Goal: Information Seeking & Learning: Find specific fact

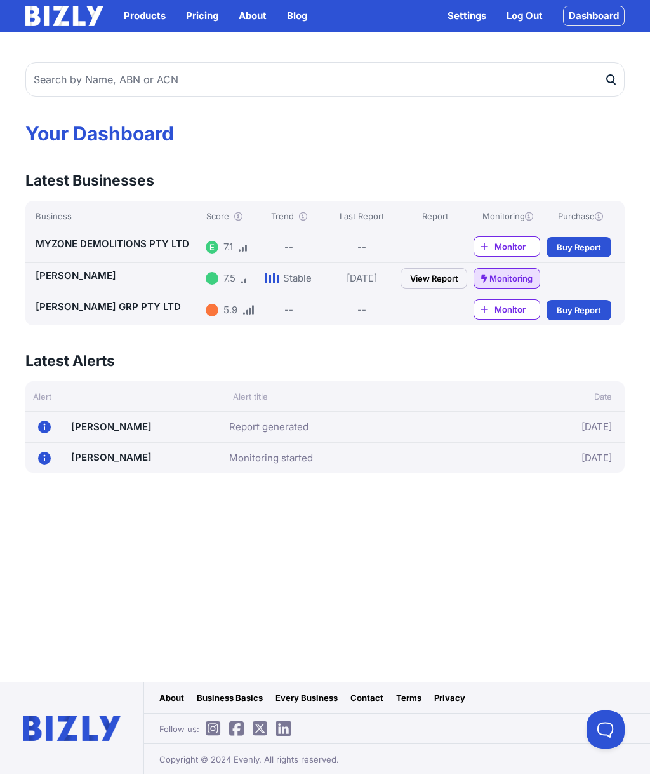
click at [447, 279] on link "View Report" at bounding box center [434, 278] width 67 height 20
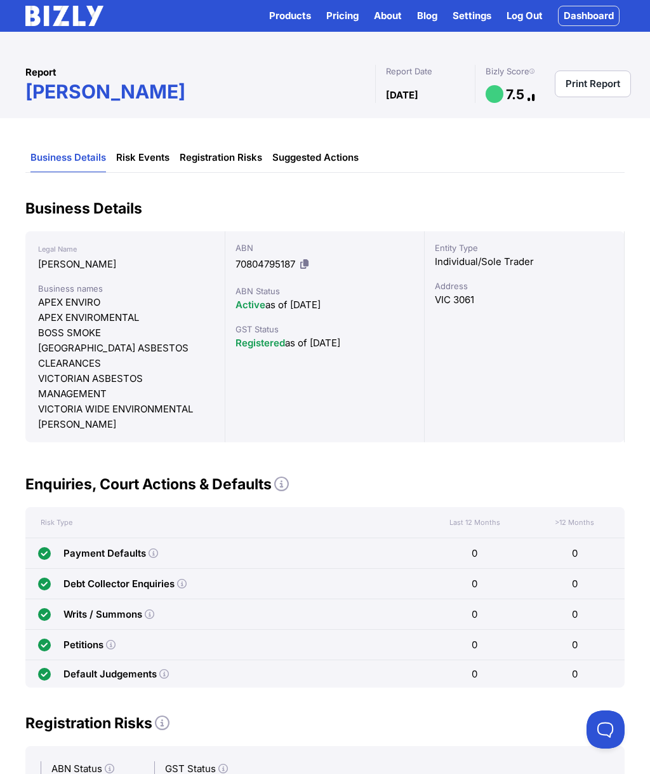
click at [599, 13] on link "Dashboard" at bounding box center [589, 16] width 62 height 20
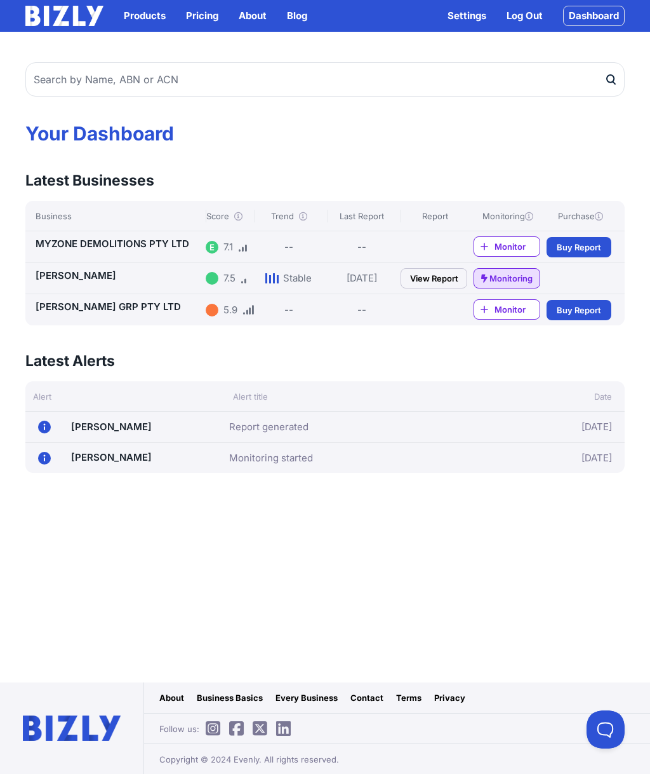
click at [515, 242] on span "Monitor" at bounding box center [517, 246] width 45 height 13
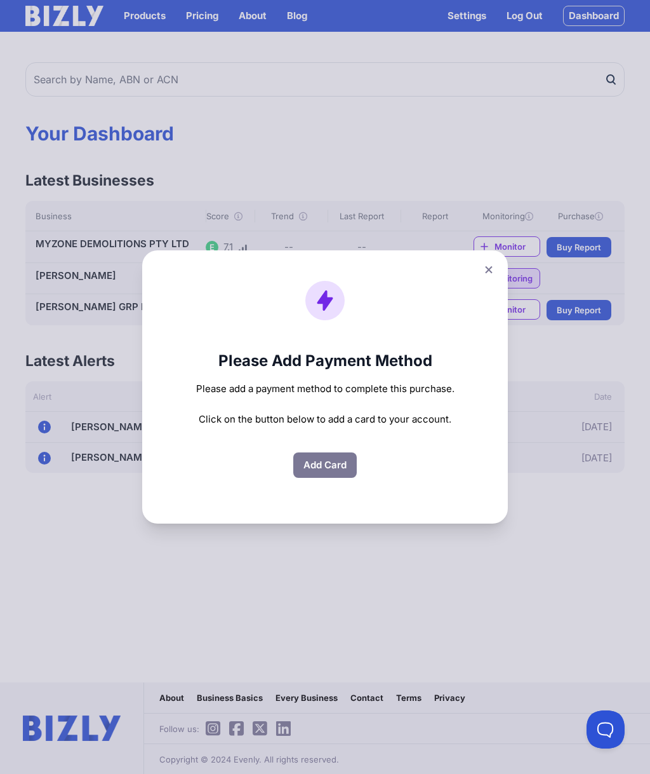
click at [494, 279] on button at bounding box center [489, 269] width 18 height 18
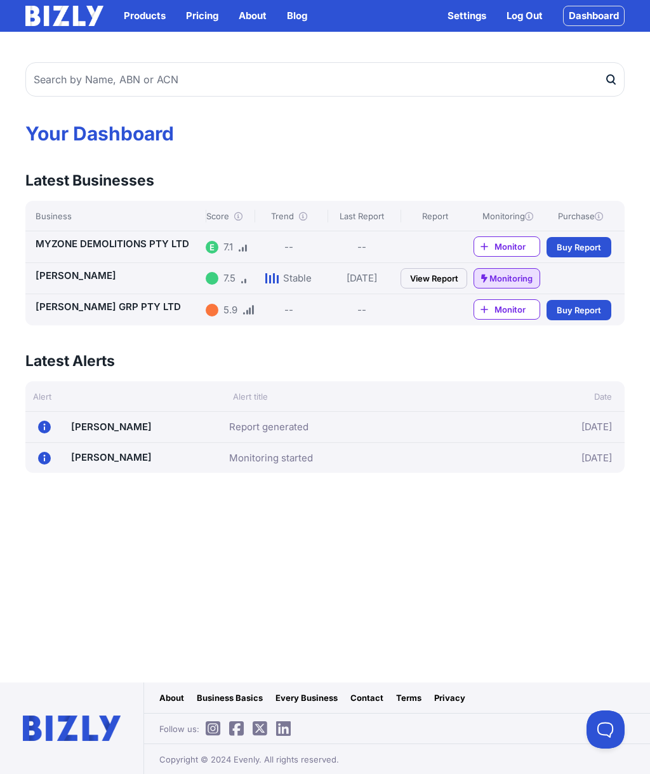
click at [462, 17] on link "Settings" at bounding box center [467, 15] width 39 height 15
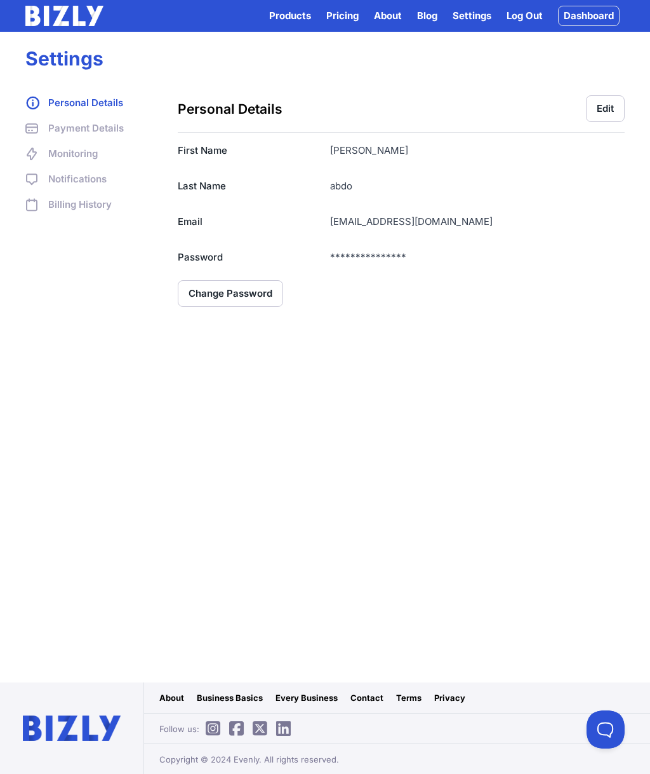
click at [103, 149] on link "Monitoring" at bounding box center [88, 153] width 127 height 15
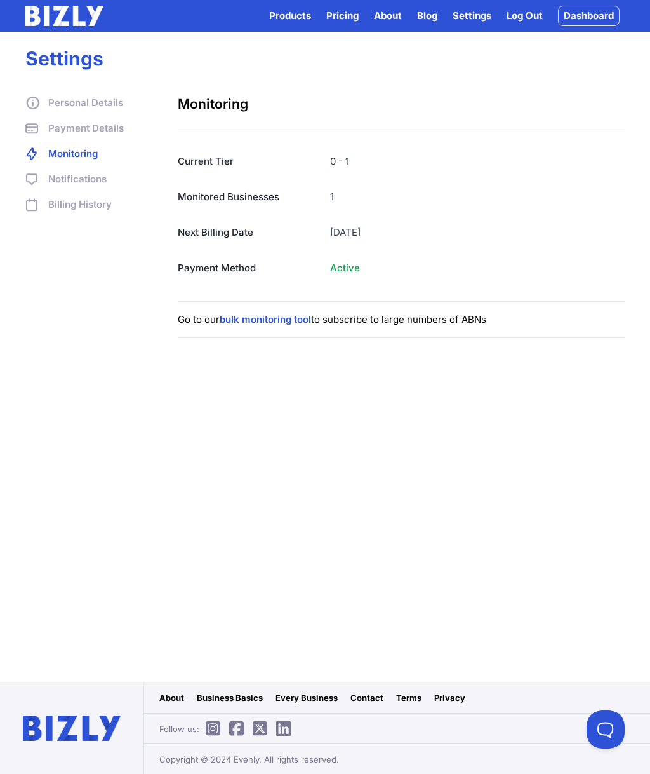
click at [94, 209] on link "Billing History" at bounding box center [88, 204] width 127 height 15
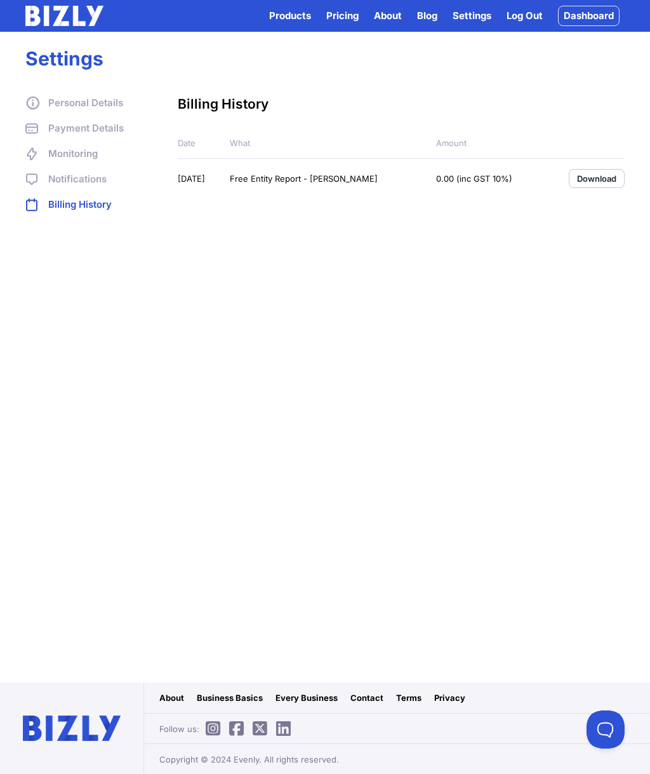
click at [328, 45] on link "Bizly Scores" at bounding box center [320, 39] width 100 height 25
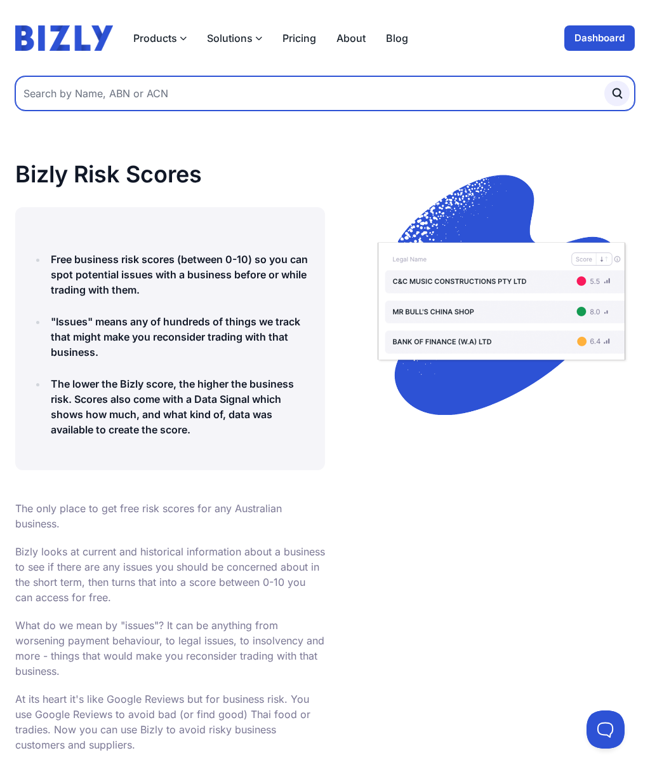
click at [424, 105] on input "text" at bounding box center [325, 93] width 620 height 34
type input "[PERSON_NAME]"
click at [617, 93] on button "submit" at bounding box center [617, 93] width 25 height 25
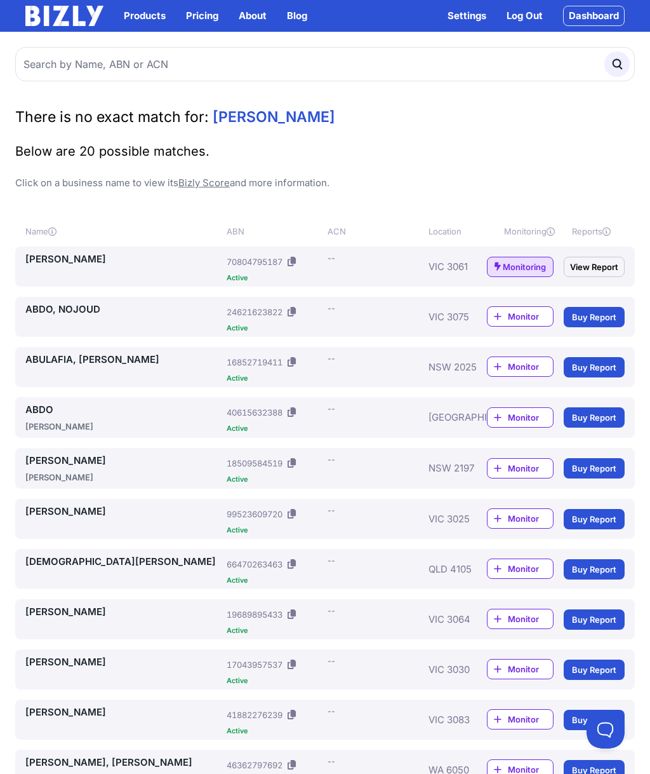
click at [612, 262] on link "View Report" at bounding box center [594, 267] width 61 height 20
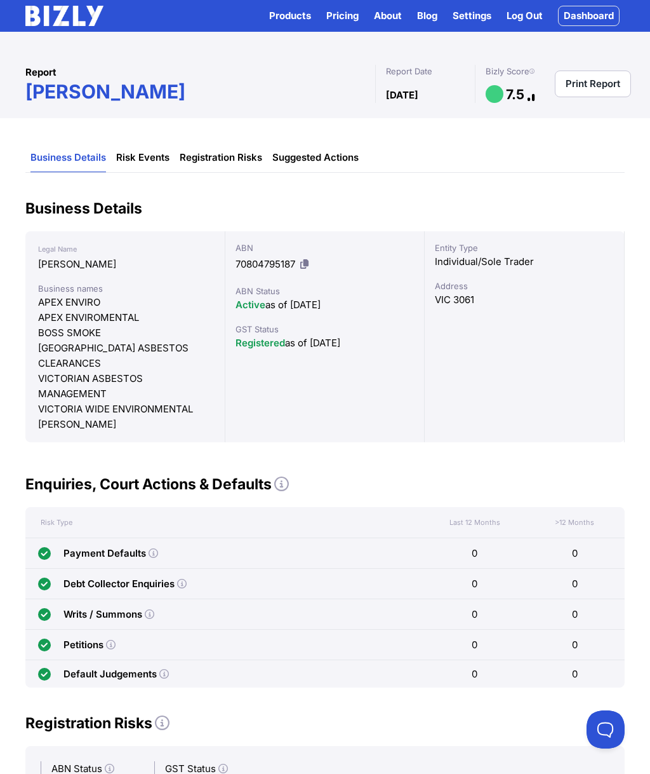
click at [607, 83] on link "Print Report" at bounding box center [593, 84] width 76 height 27
